Goal: Navigation & Orientation: Find specific page/section

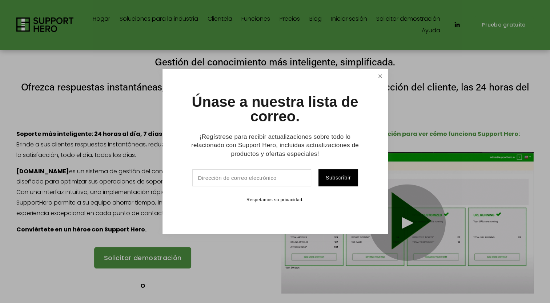
click at [380, 74] on link "Cerrar" at bounding box center [380, 76] width 13 height 13
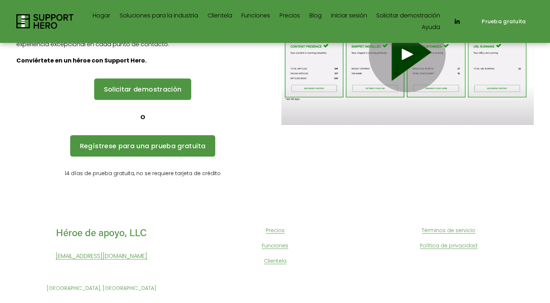
scroll to position [163, 0]
click at [444, 231] on link "Términos de servicio" at bounding box center [449, 230] width 54 height 9
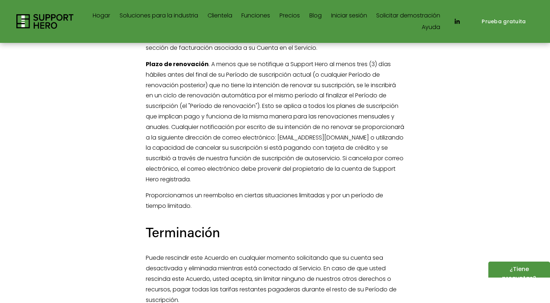
scroll to position [2619, 0]
